Goal: Book appointment/travel/reservation

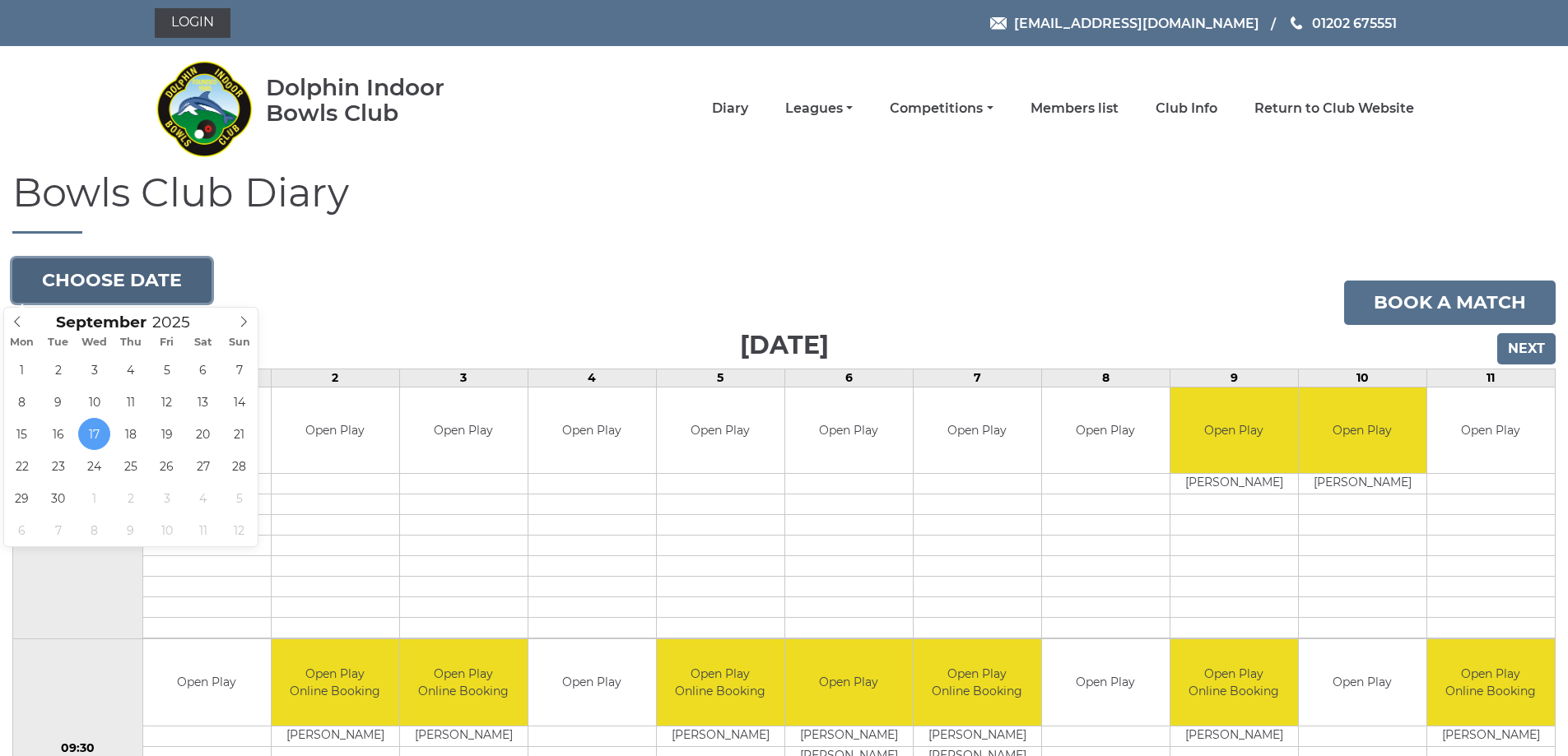
click at [188, 274] on button "Choose date" at bounding box center [112, 280] width 199 height 44
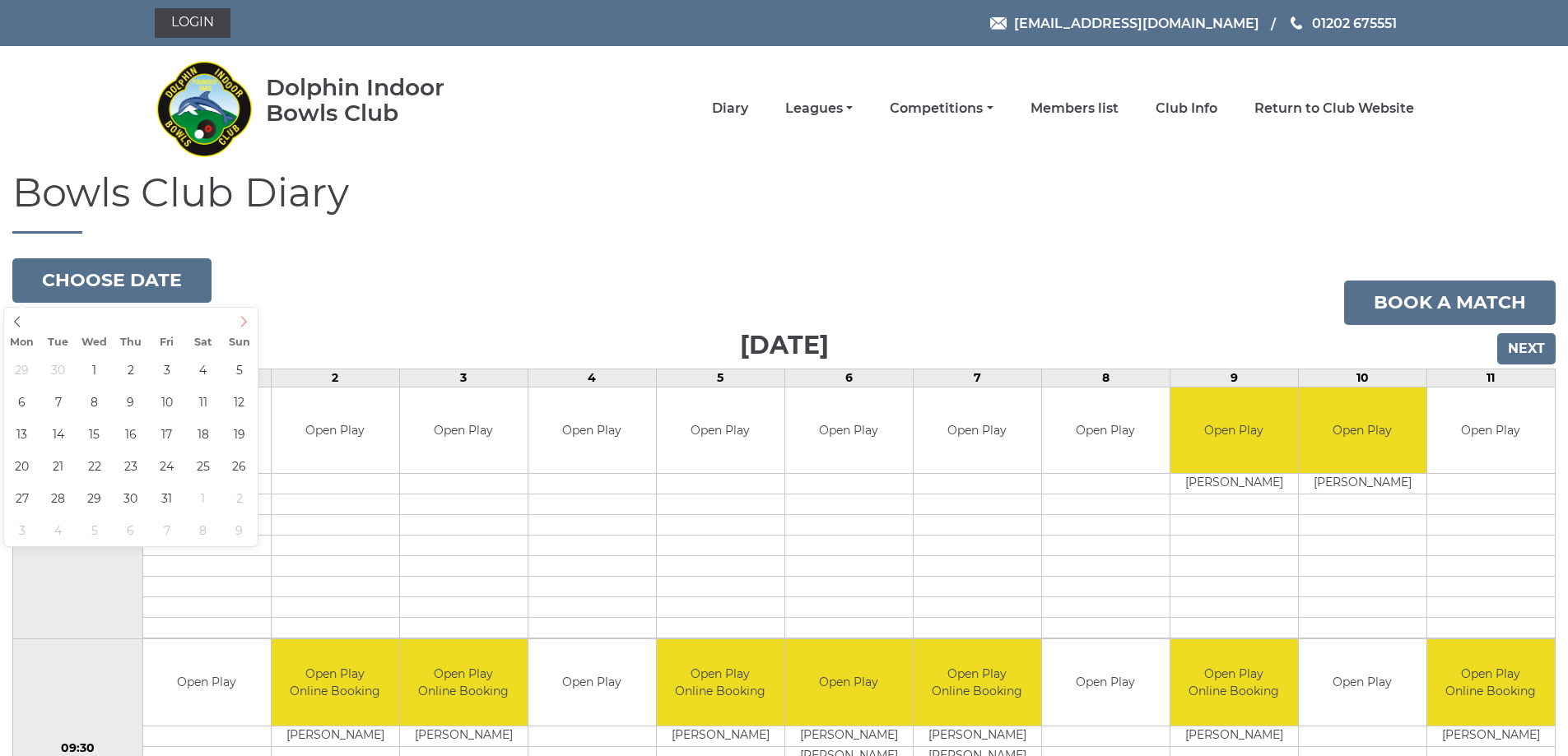
click at [248, 323] on icon at bounding box center [243, 322] width 12 height 12
type input "[DATE]"
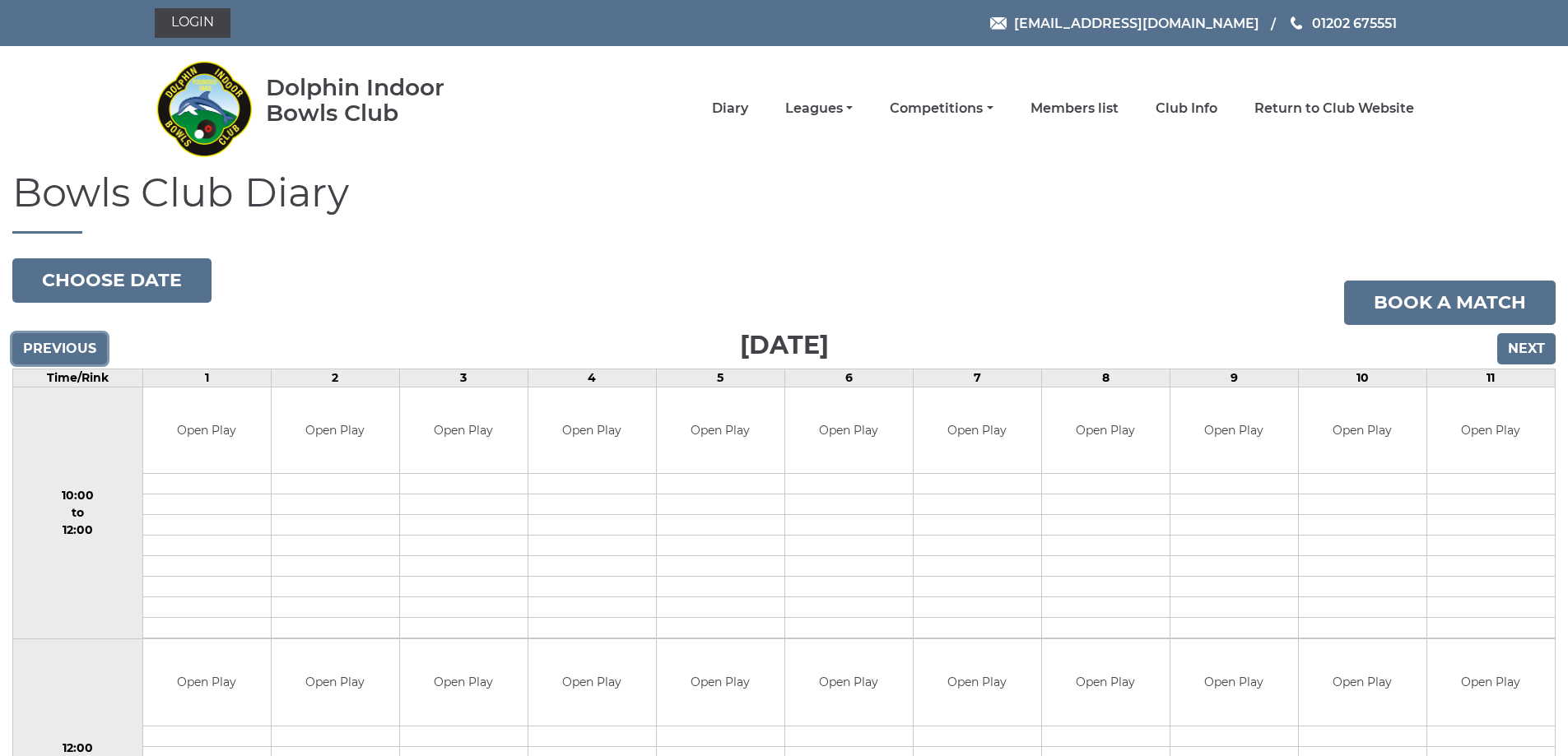
click at [46, 342] on input "Previous" at bounding box center [60, 348] width 95 height 31
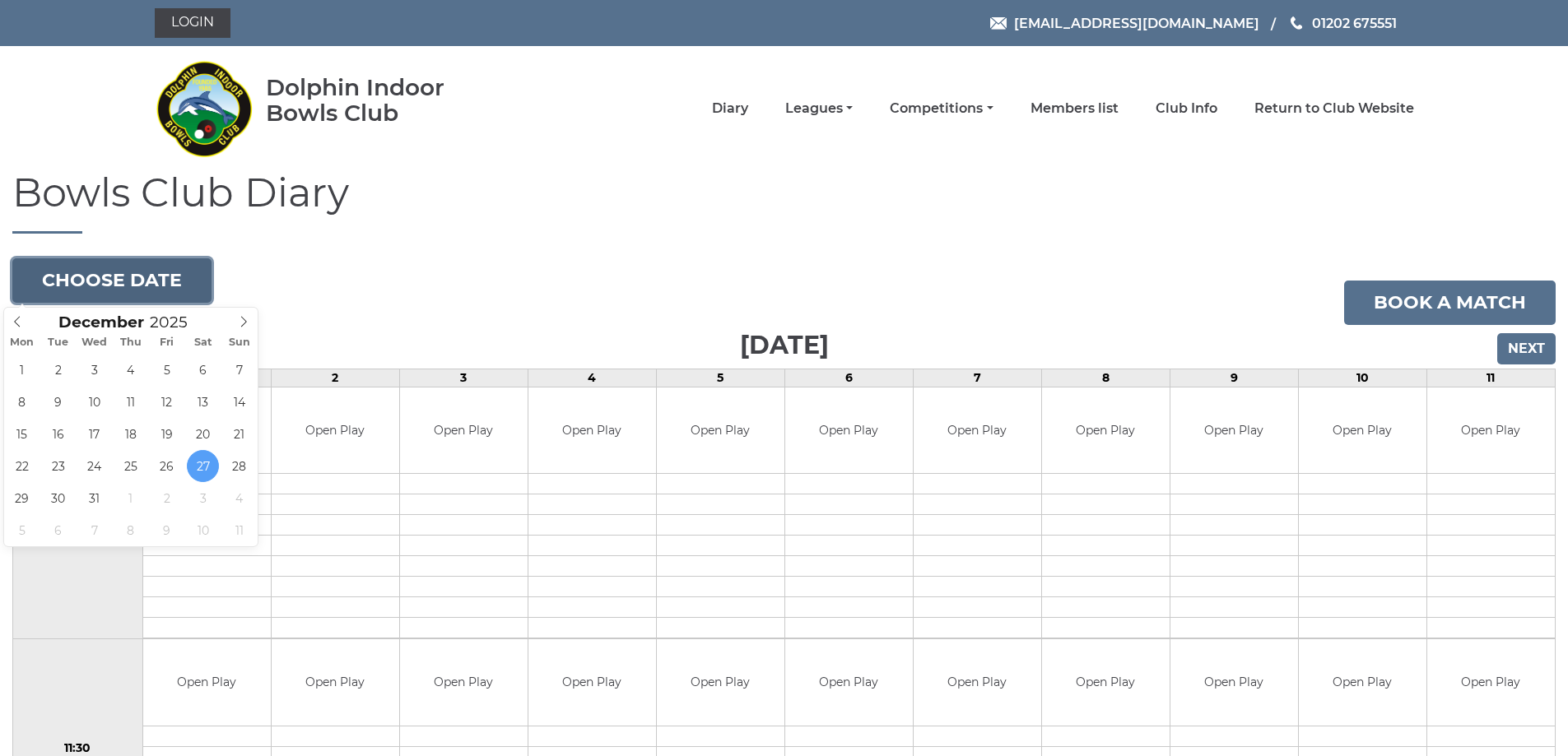
click at [196, 282] on button "Choose date" at bounding box center [112, 280] width 199 height 44
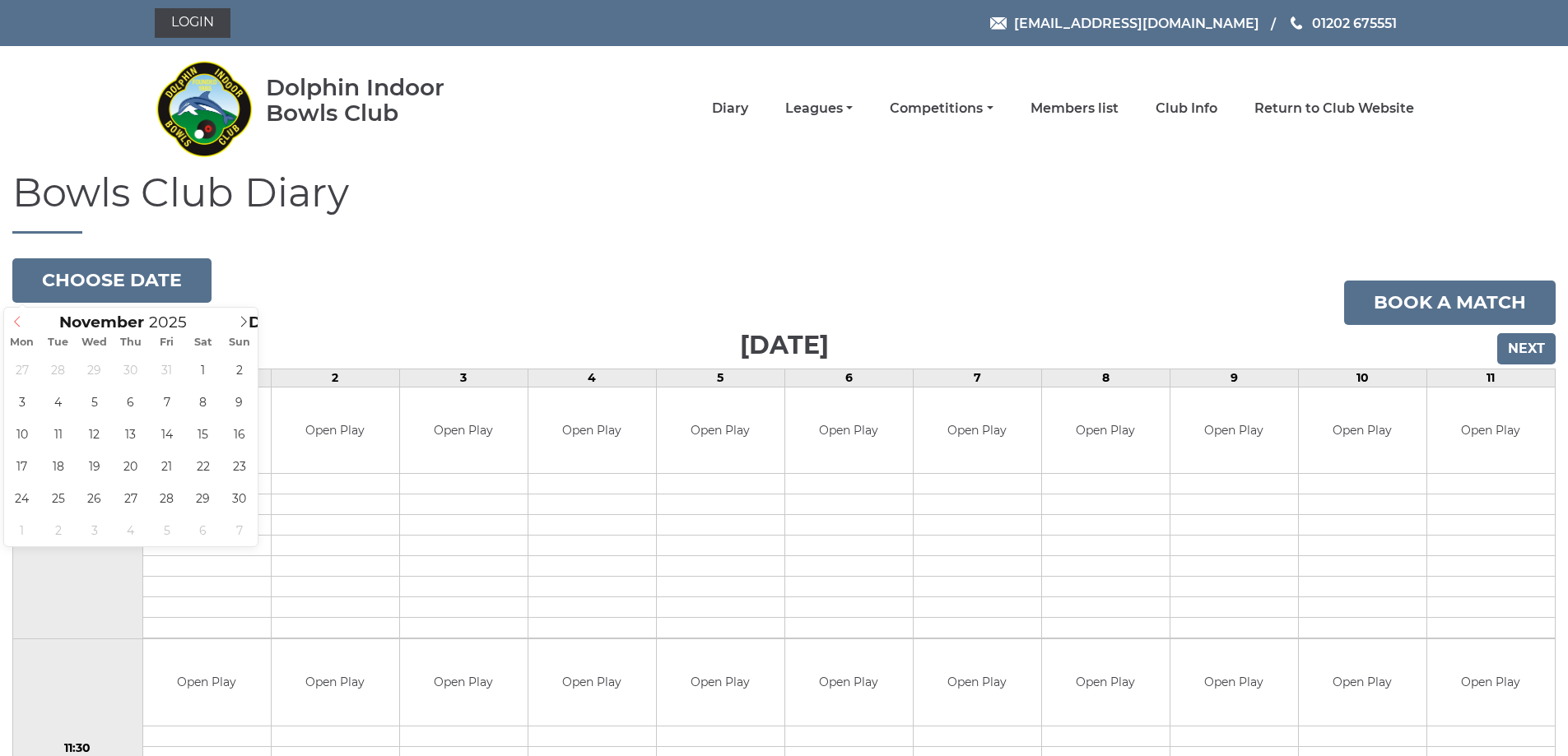
click at [18, 325] on icon at bounding box center [18, 322] width 12 height 12
type input "2025-10-04"
